Goal: Task Accomplishment & Management: Complete application form

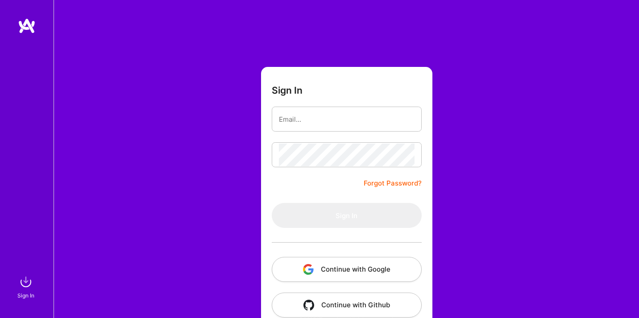
type input "[EMAIL_ADDRESS][DOMAIN_NAME]"
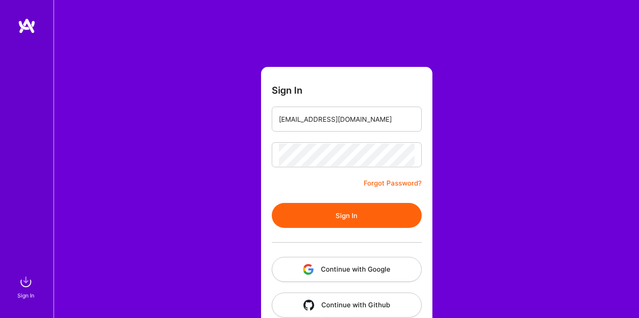
click at [326, 217] on button "Sign In" at bounding box center [347, 215] width 150 height 25
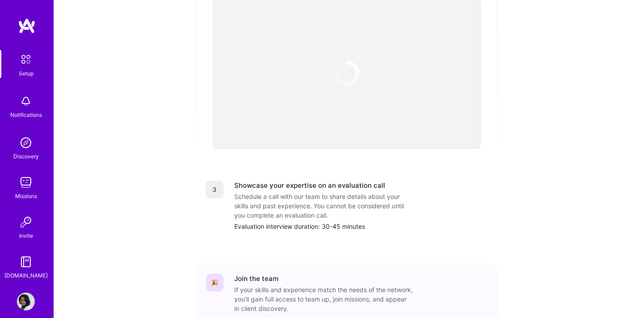
scroll to position [331, 0]
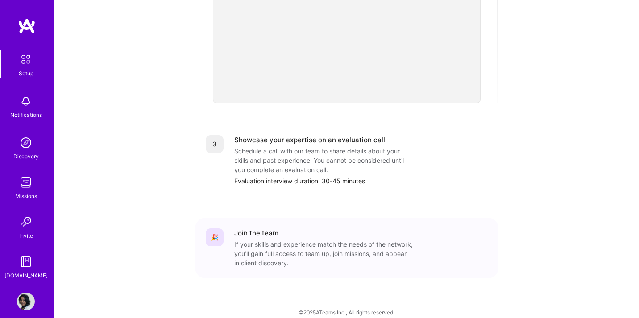
click at [283, 240] on div "If your skills and experience match the needs of the network, you’ll gain full …" at bounding box center [323, 254] width 179 height 28
click at [252, 229] on div "Join the team" at bounding box center [256, 233] width 44 height 9
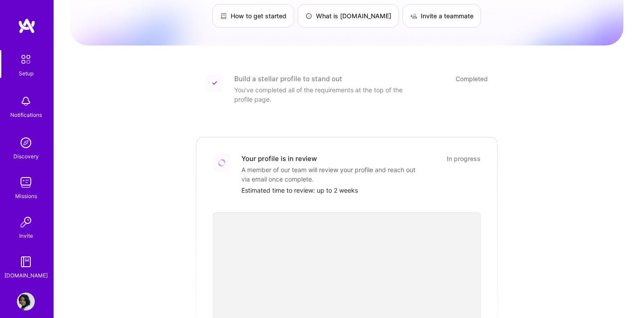
scroll to position [0, 0]
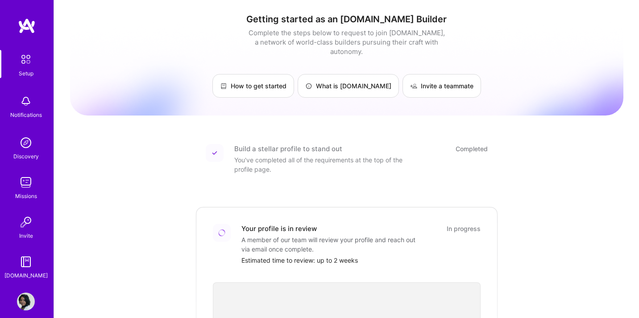
click at [23, 67] on img at bounding box center [26, 59] width 19 height 19
click at [21, 112] on div "Notifications" at bounding box center [26, 114] width 32 height 9
click at [29, 144] on img at bounding box center [26, 143] width 18 height 18
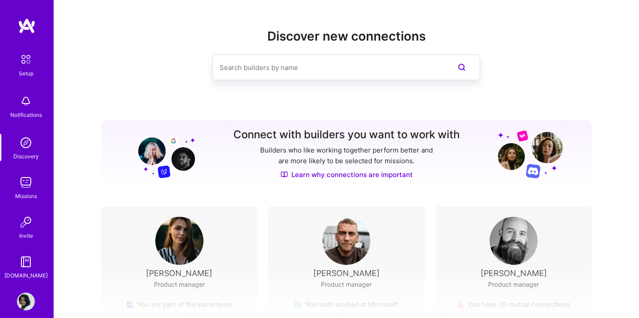
click at [23, 266] on img at bounding box center [26, 262] width 18 height 18
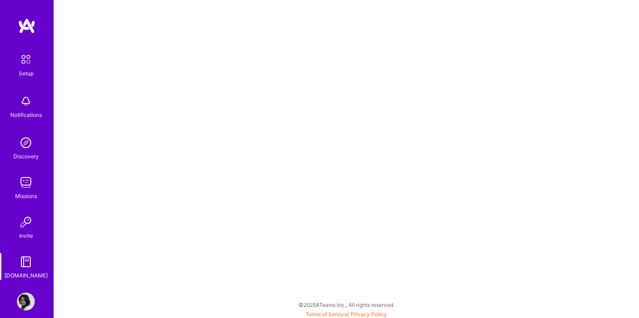
click at [25, 147] on img at bounding box center [26, 143] width 18 height 18
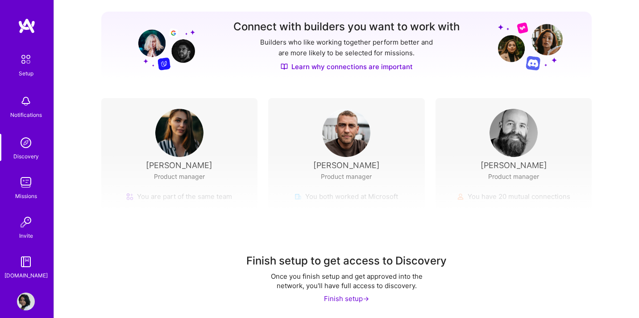
scroll to position [107, 0]
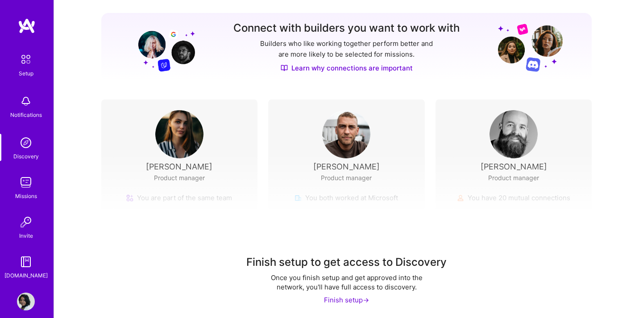
click at [348, 300] on div "Finish setup ->" at bounding box center [346, 300] width 45 height 9
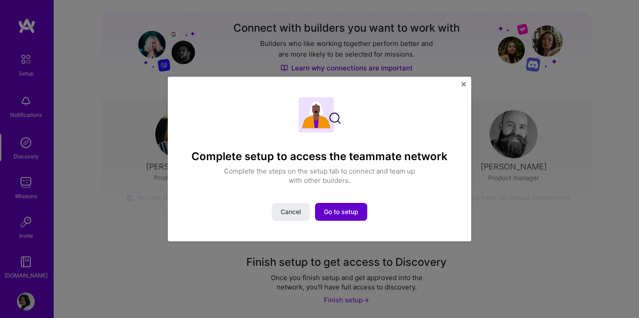
click at [341, 209] on span "Go to setup" at bounding box center [341, 212] width 34 height 9
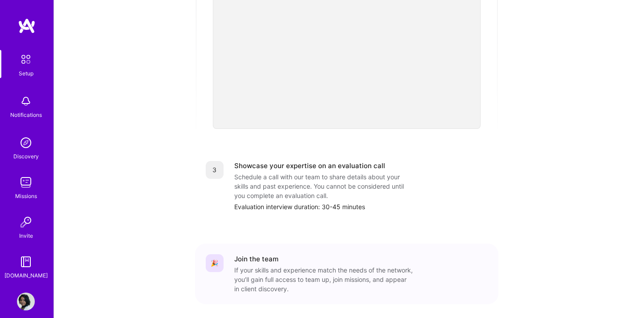
scroll to position [331, 0]
